Goal: Navigation & Orientation: Find specific page/section

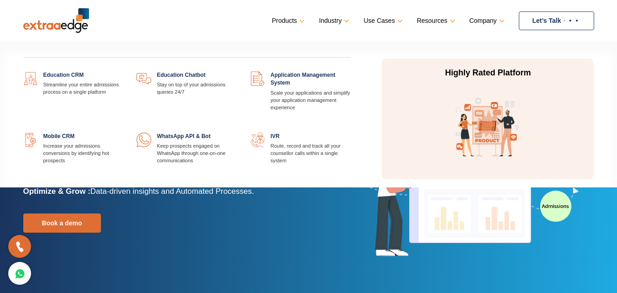
click at [51, 69] on div "Education CRM Streamline your entire admissions process on a single platform Ed…" at bounding box center [186, 119] width 341 height 134
click at [123, 71] on link at bounding box center [123, 71] width 0 height 0
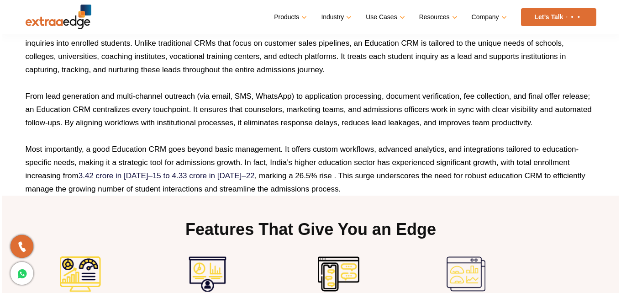
scroll to position [752, 0]
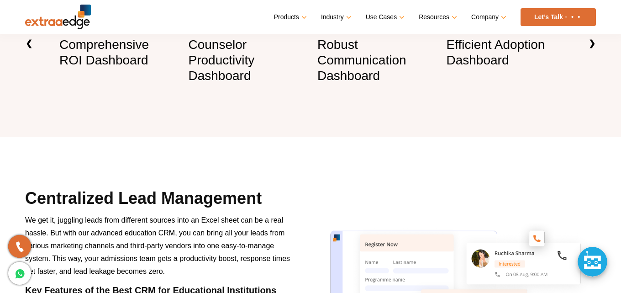
drag, startPoint x: 624, startPoint y: 64, endPoint x: 620, endPoint y: 74, distance: 10.3
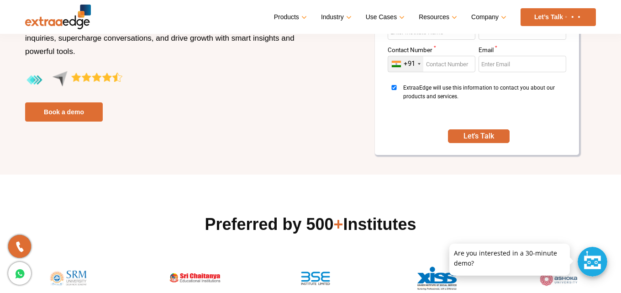
scroll to position [0, 0]
